Goal: Task Accomplishment & Management: Complete application form

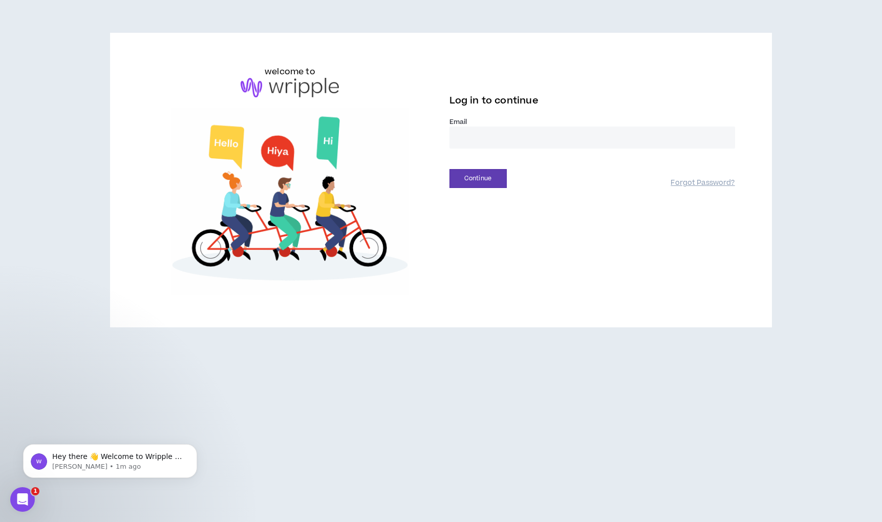
click at [581, 130] on input "email" at bounding box center [592, 137] width 286 height 22
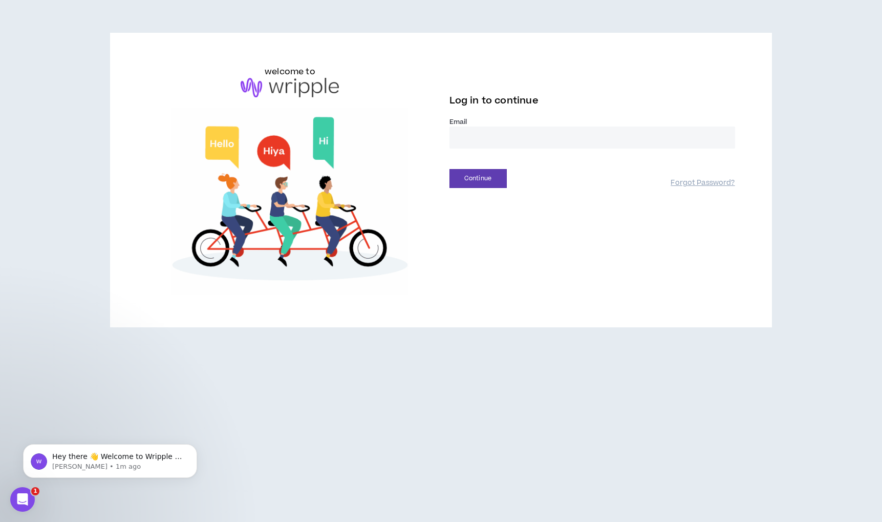
type input "**********"
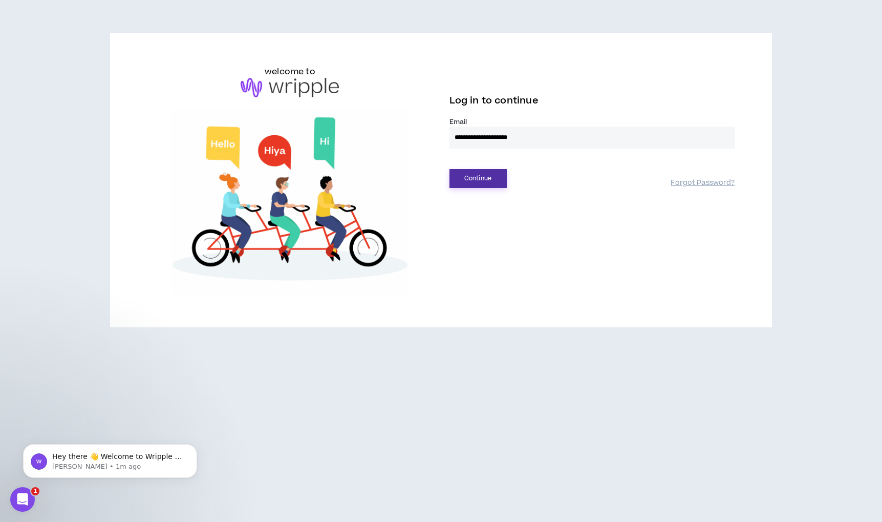
click at [494, 180] on button "Continue" at bounding box center [477, 178] width 57 height 19
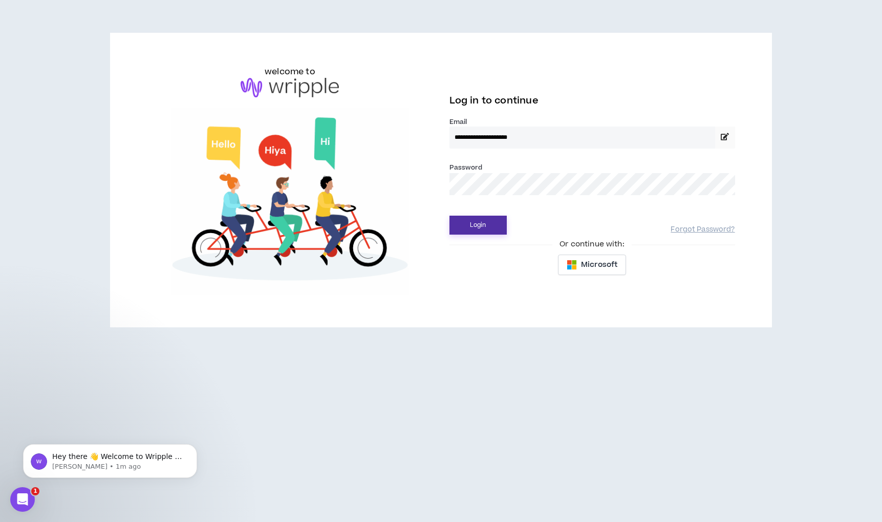
click at [479, 225] on button "Login" at bounding box center [477, 224] width 57 height 19
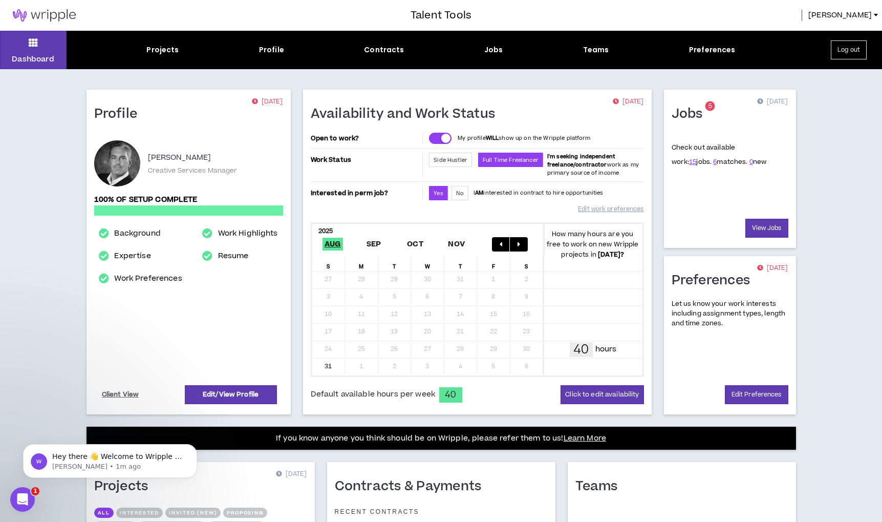
click at [607, 83] on div "Profile [DATE] [PERSON_NAME] Creative Services Manager 100% of setup complete B…" at bounding box center [441, 388] width 742 height 639
click at [811, 142] on div "Profile [DATE] [PERSON_NAME] Creative Services Manager 100% of setup complete B…" at bounding box center [441, 388] width 742 height 639
click at [806, 207] on div "Profile [DATE] [PERSON_NAME] Creative Services Manager 100% of setup complete B…" at bounding box center [441, 388] width 742 height 639
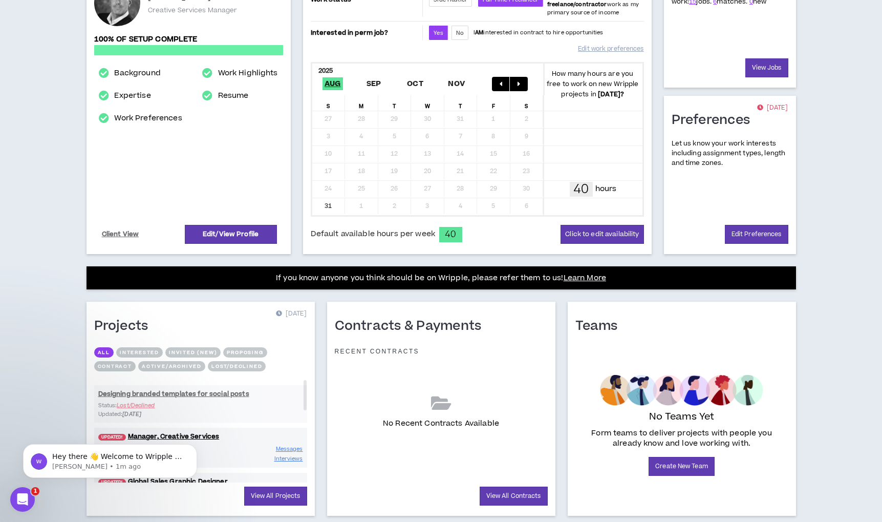
scroll to position [187, 0]
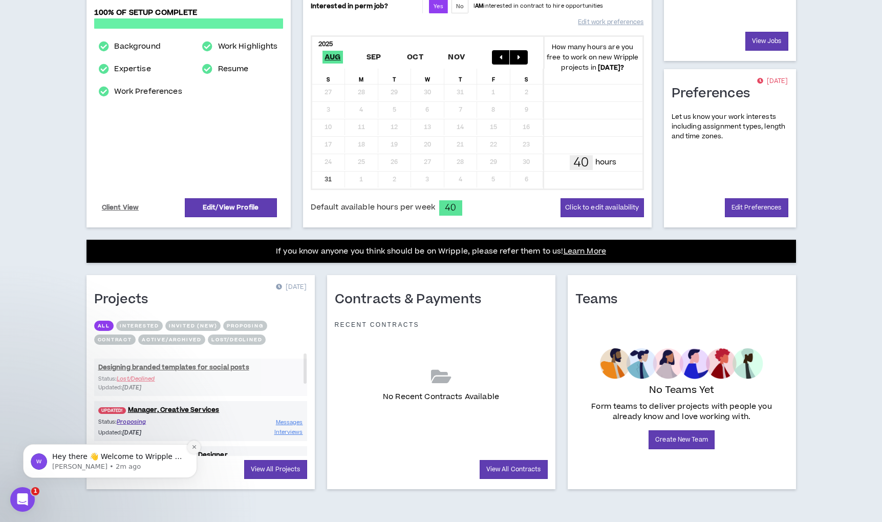
click at [194, 447] on icon "Dismiss notification" at bounding box center [194, 447] width 4 height 4
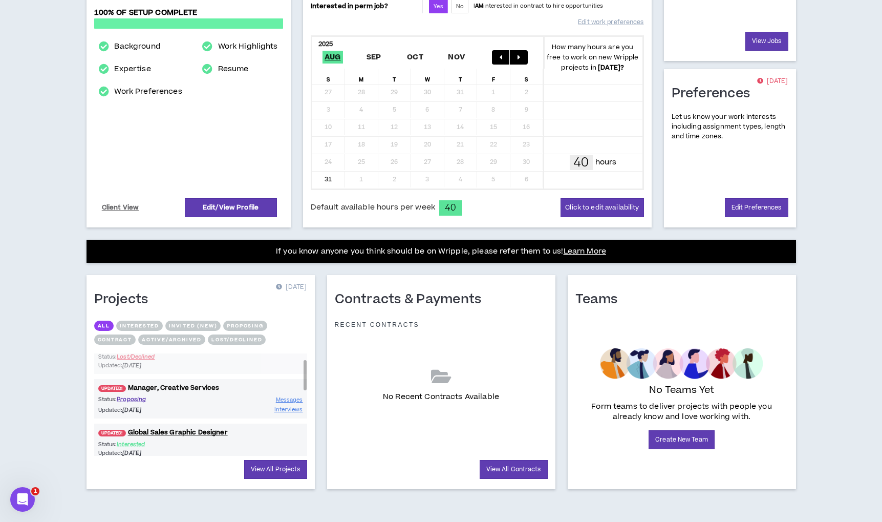
click at [164, 388] on link "UPDATED! Manager, Creative Services" at bounding box center [200, 388] width 213 height 10
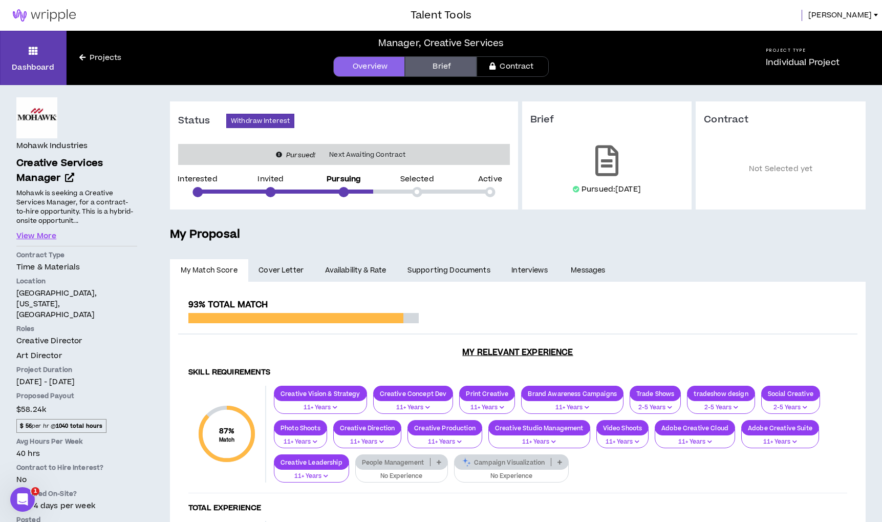
click at [103, 57] on link "Projects" at bounding box center [101, 57] width 68 height 11
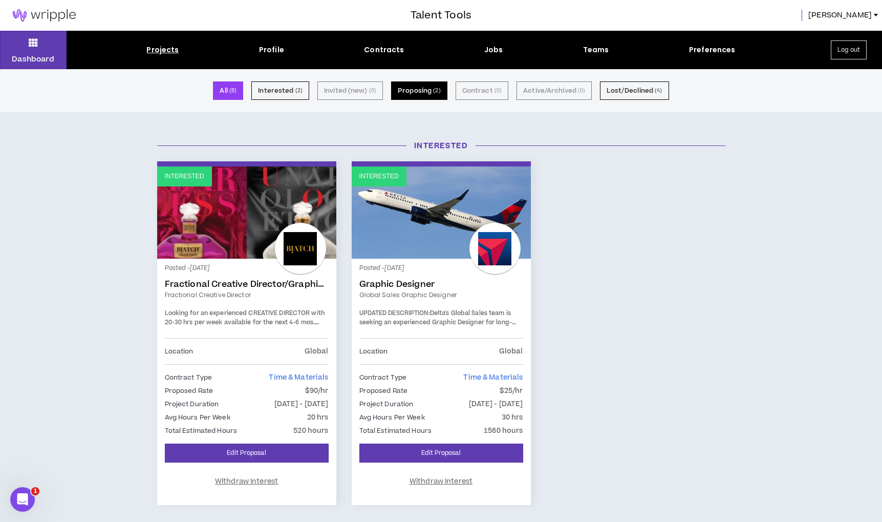
click at [425, 95] on button "Proposing ( 2 )" at bounding box center [419, 90] width 56 height 18
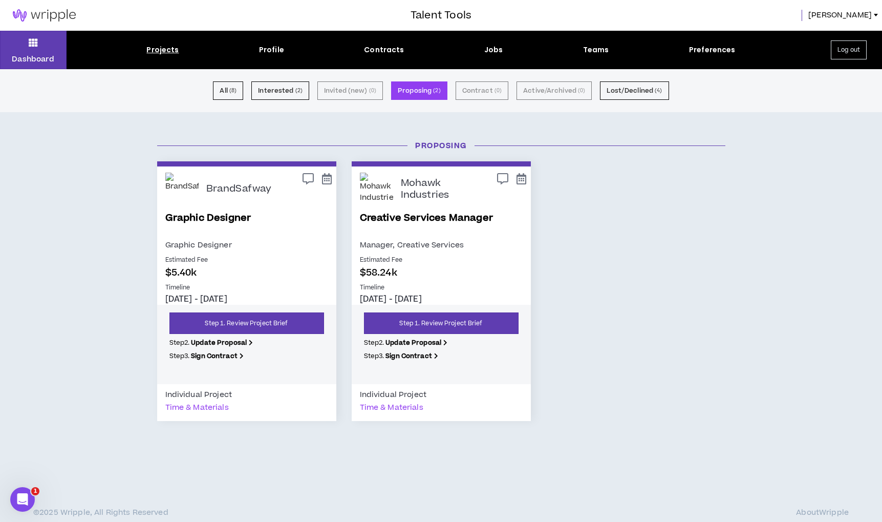
click at [297, 274] on p "$5.40k" at bounding box center [246, 273] width 163 height 14
click at [228, 327] on link "Step 1. Review Project Brief" at bounding box center [246, 322] width 155 height 21
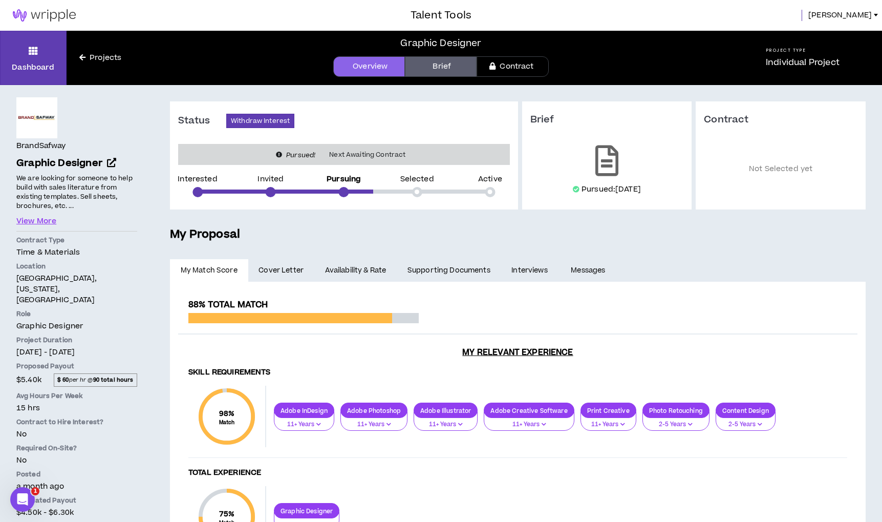
click at [57, 13] on img at bounding box center [44, 15] width 89 height 12
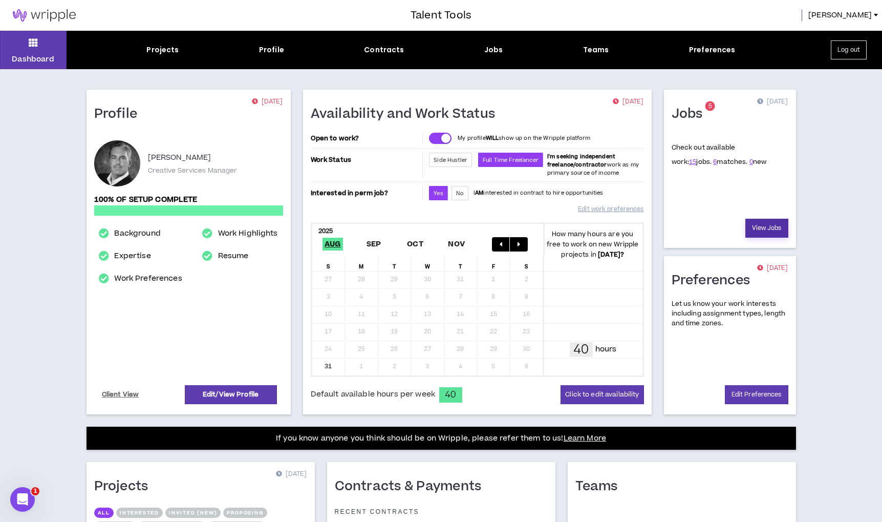
click at [763, 226] on link "View Jobs" at bounding box center [766, 228] width 43 height 19
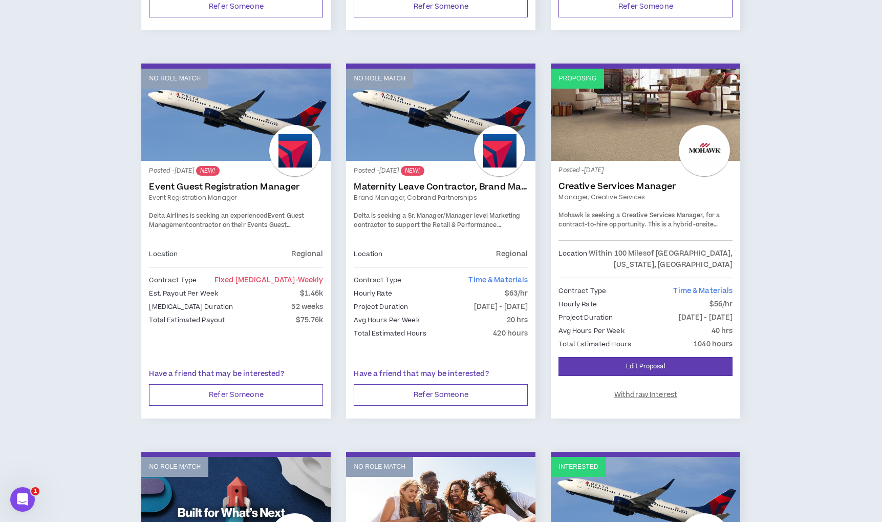
scroll to position [497, 0]
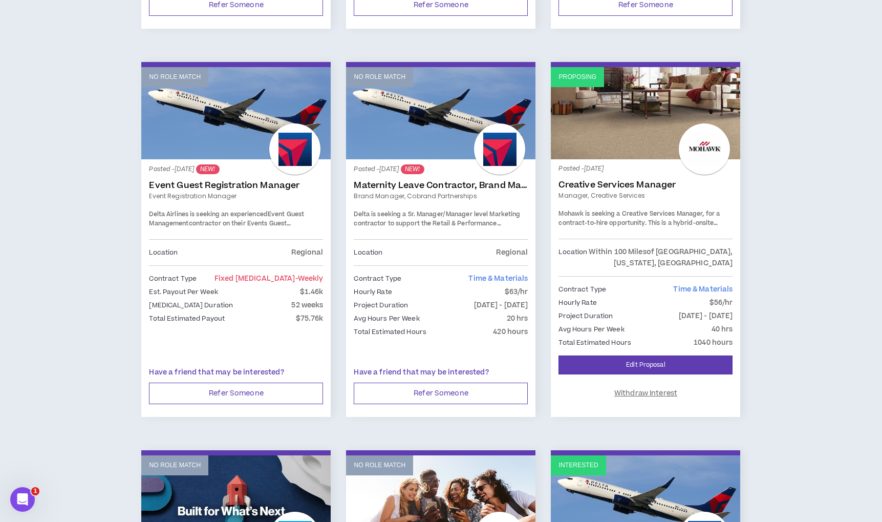
click at [438, 102] on link "No Role Match" at bounding box center [440, 113] width 189 height 92
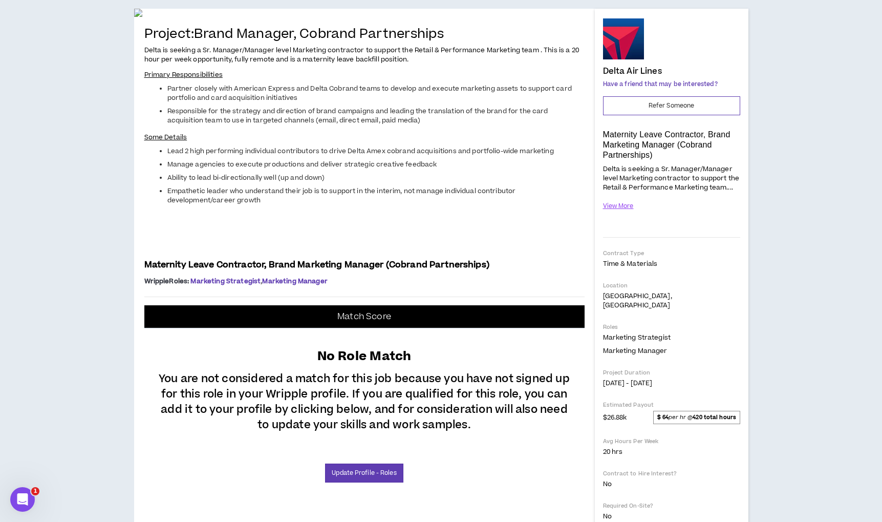
scroll to position [91, 0]
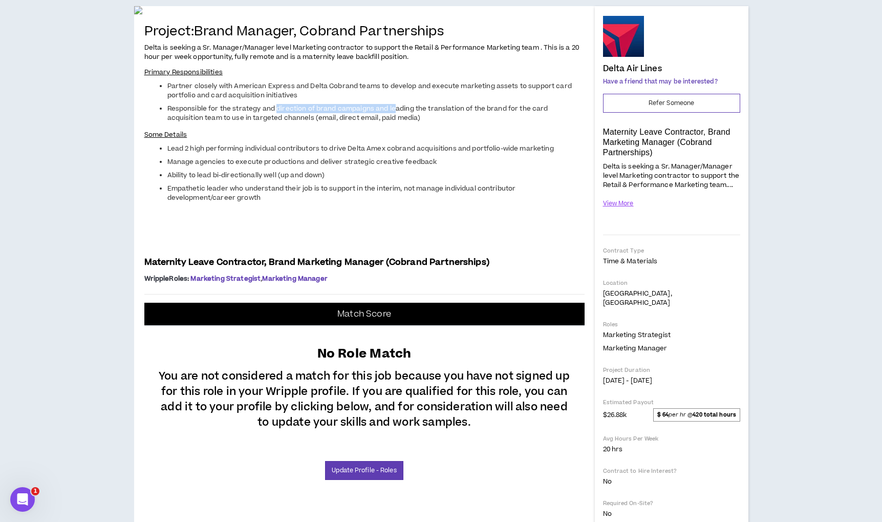
drag, startPoint x: 276, startPoint y: 358, endPoint x: 394, endPoint y: 355, distance: 117.8
click at [394, 122] on span "Responsible for the strategy and direction of brand campaigns and leading the t…" at bounding box center [357, 113] width 381 height 18
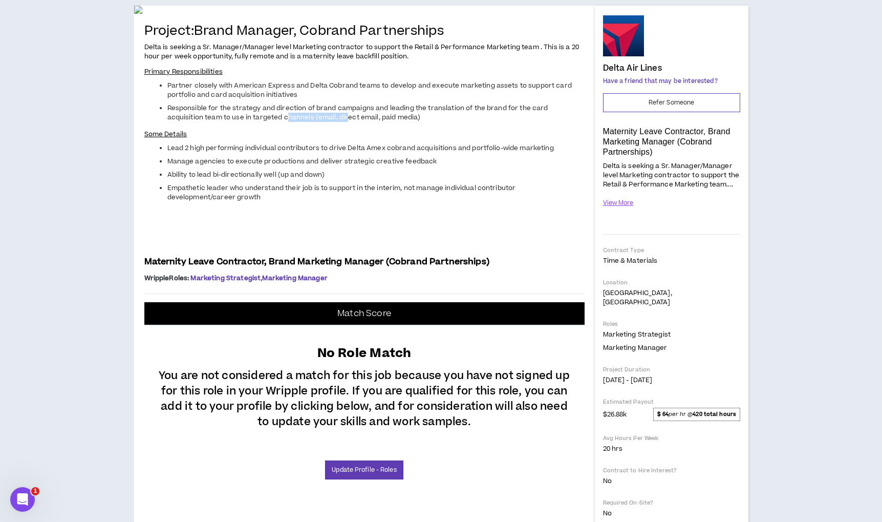
drag, startPoint x: 249, startPoint y: 365, endPoint x: 309, endPoint y: 366, distance: 59.9
click at [309, 122] on span "Responsible for the strategy and direction of brand campaigns and leading the t…" at bounding box center [357, 112] width 381 height 18
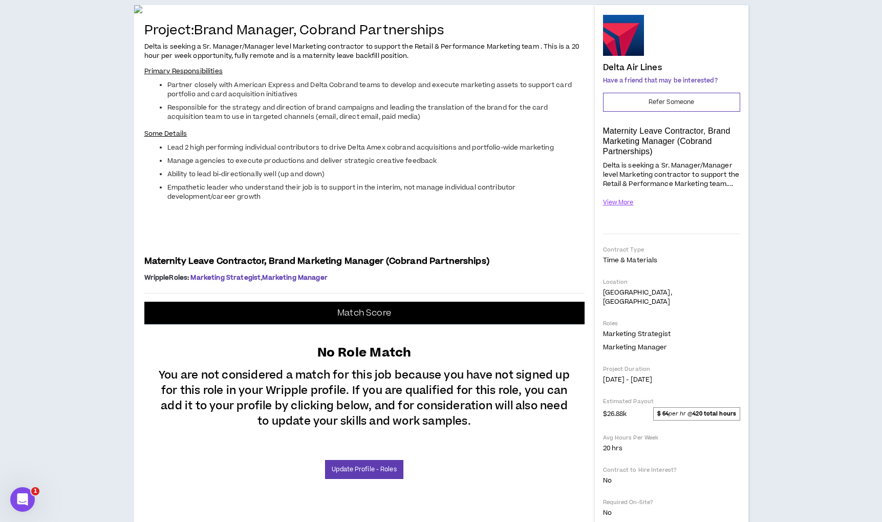
click at [317, 121] on span "Responsible for the strategy and direction of brand campaigns and leading the t…" at bounding box center [357, 112] width 381 height 18
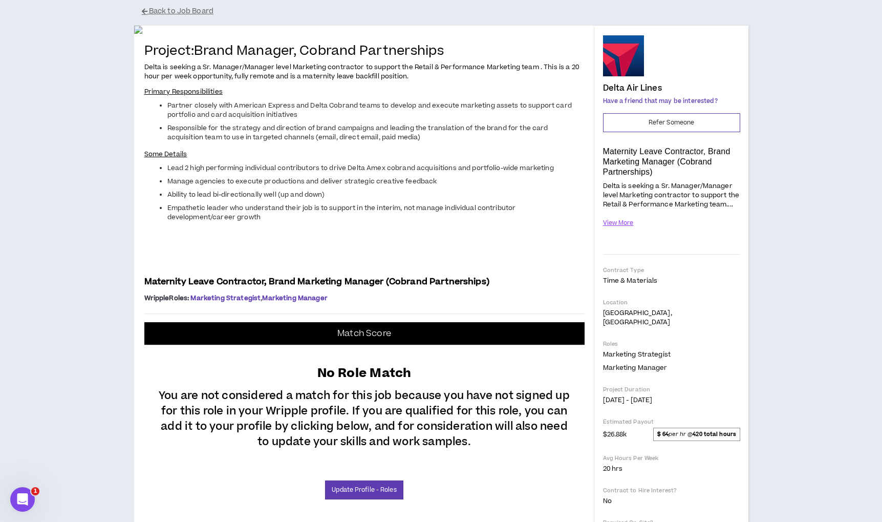
scroll to position [0, 0]
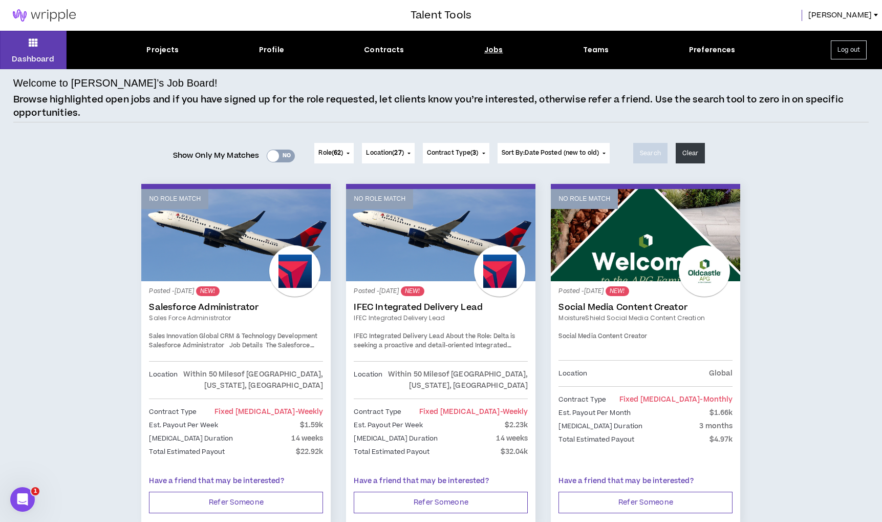
click at [285, 154] on div "Yes No" at bounding box center [281, 155] width 28 height 13
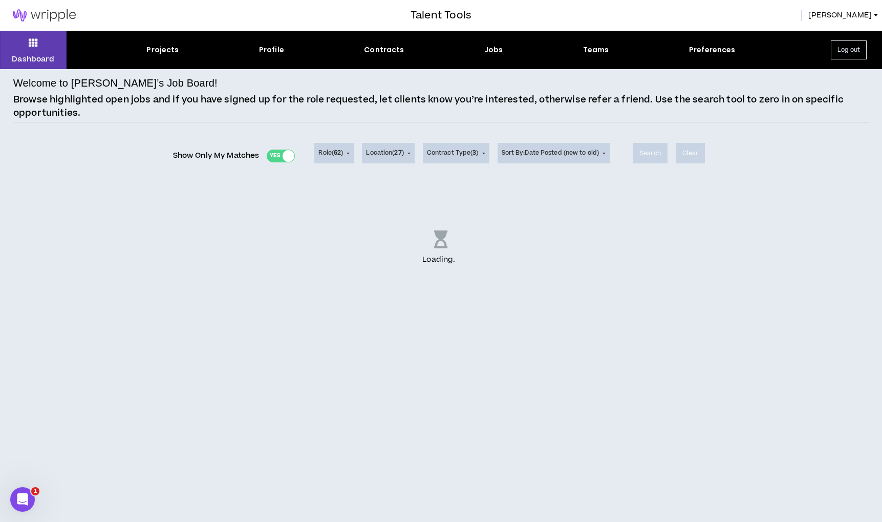
click at [276, 155] on div "Show Only My Matches Yes No" at bounding box center [234, 155] width 122 height 15
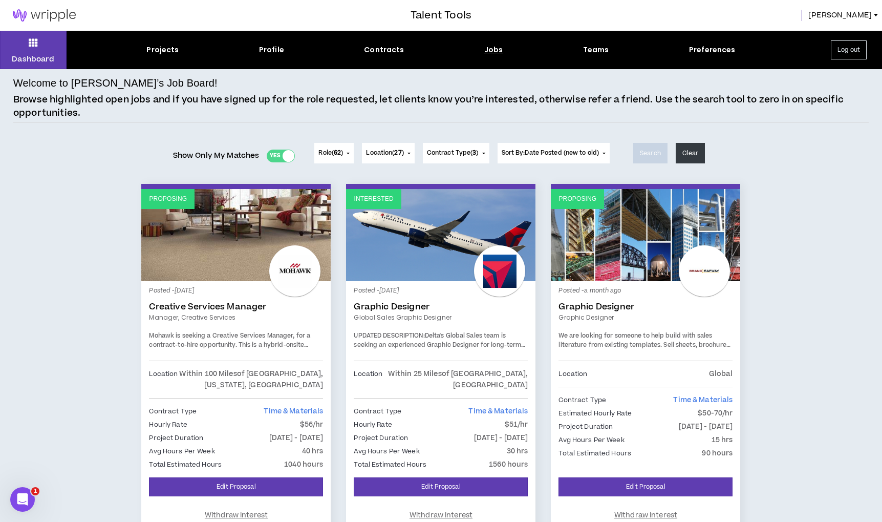
click at [269, 153] on div "Yes No" at bounding box center [281, 155] width 28 height 13
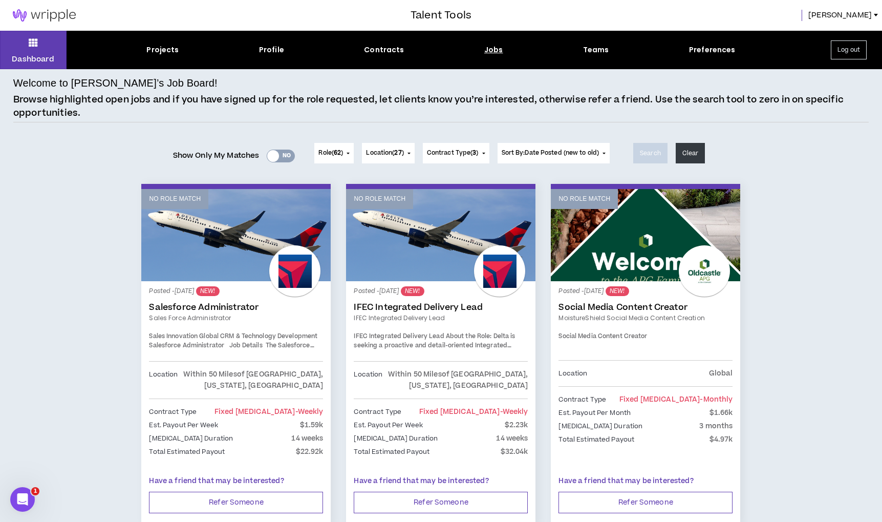
click at [401, 156] on span "27" at bounding box center [397, 152] width 7 height 9
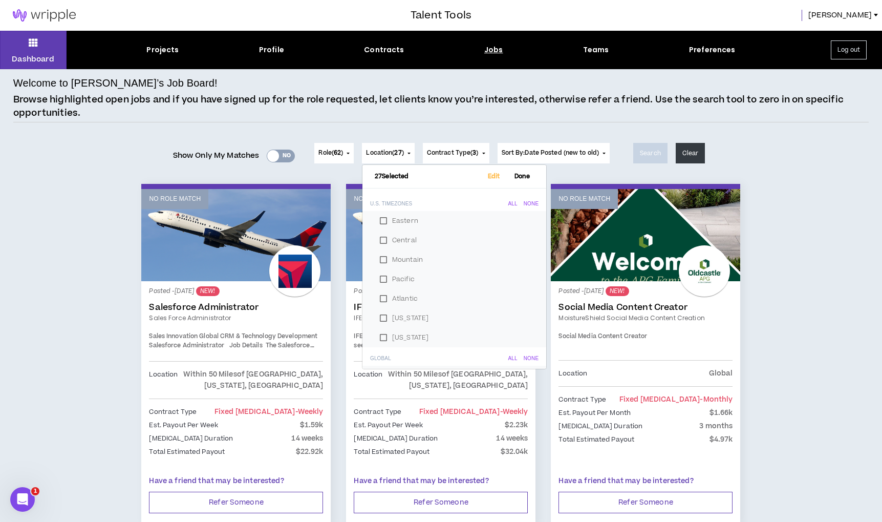
click at [344, 155] on button "Role ( 62 )" at bounding box center [333, 153] width 39 height 20
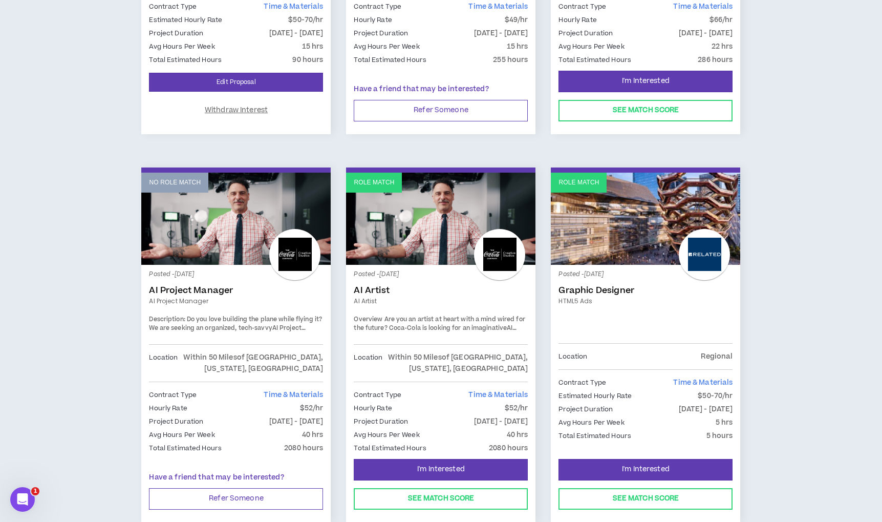
scroll to position [1545, 0]
click at [663, 464] on span "I'm Interested" at bounding box center [646, 469] width 48 height 10
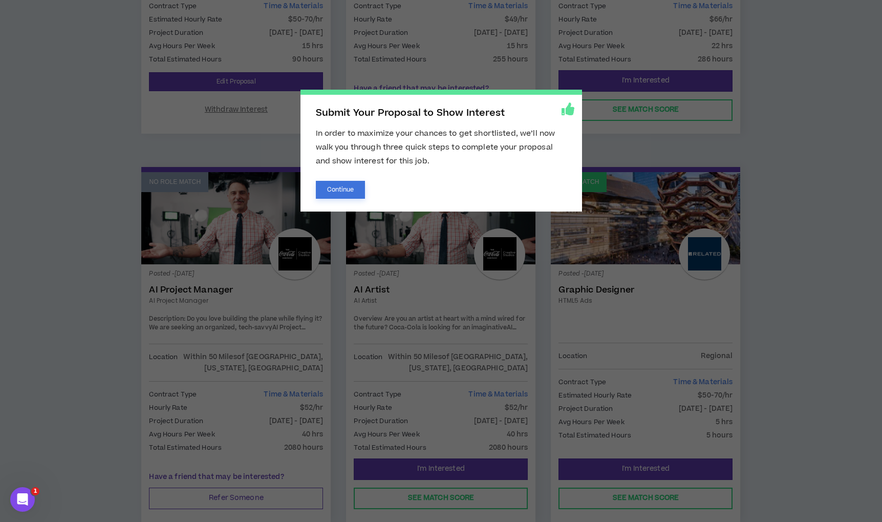
click at [355, 191] on button "Continue" at bounding box center [341, 190] width 50 height 18
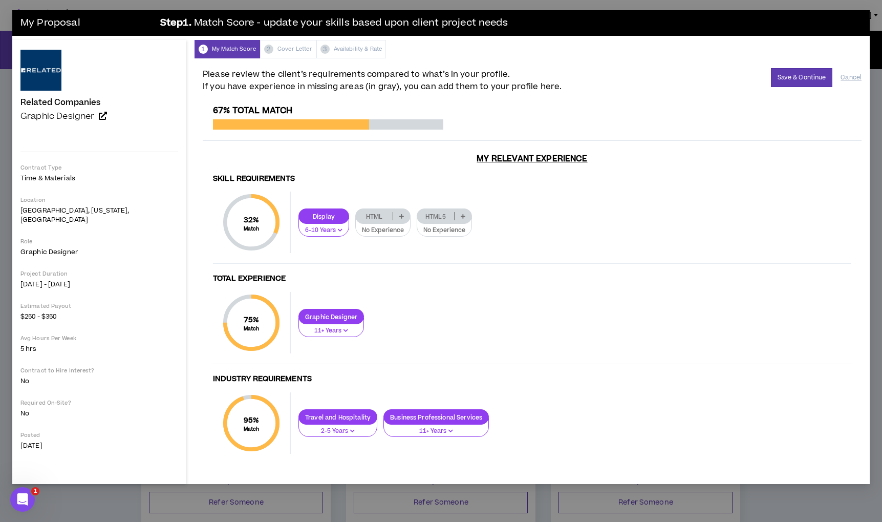
click at [358, 214] on p "HTML" at bounding box center [374, 216] width 37 height 8
click at [355, 284] on span "11+ Years" at bounding box center [356, 282] width 44 height 11
click at [849, 77] on button "Cancel" at bounding box center [850, 78] width 21 height 18
